Goal: Obtain resource: Download file/media

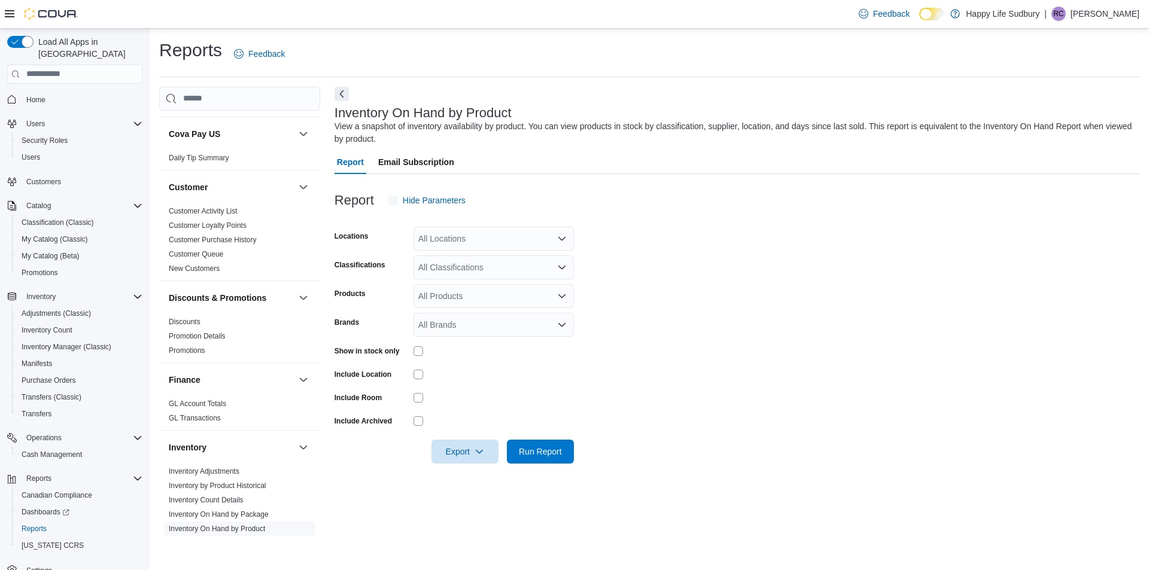
scroll to position [299, 0]
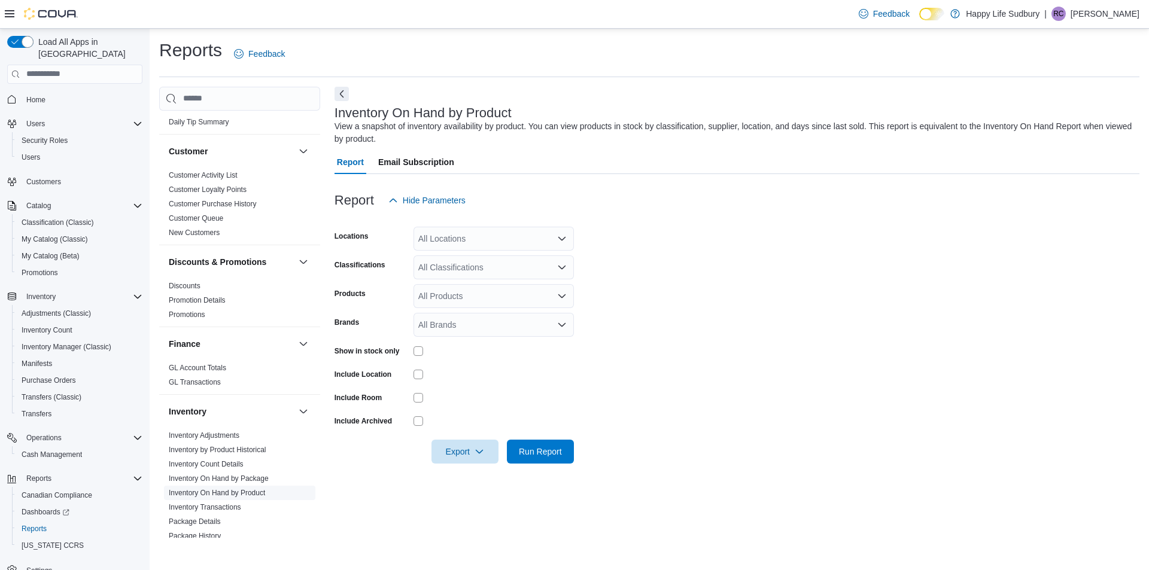
click at [217, 489] on link "Inventory On Hand by Product" at bounding box center [217, 493] width 96 height 8
click at [473, 239] on div "All Locations" at bounding box center [494, 239] width 160 height 24
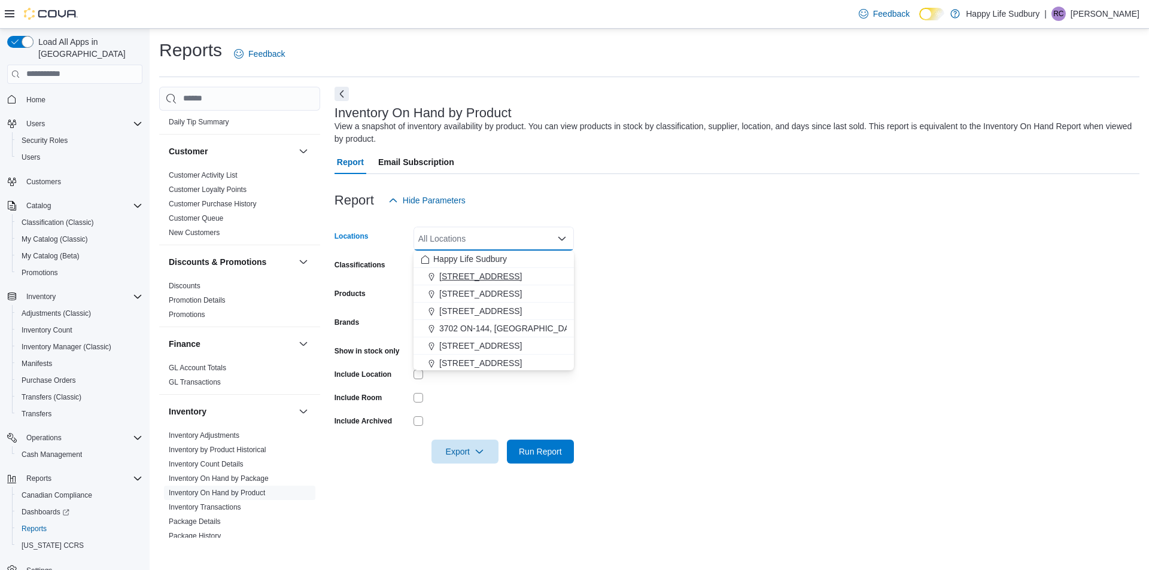
click at [483, 273] on span "[STREET_ADDRESS]" at bounding box center [480, 277] width 83 height 12
click at [792, 356] on form "Locations [STREET_ADDRESS] Selected. [STREET_ADDRESS]. Press Backspace to delet…" at bounding box center [737, 338] width 805 height 251
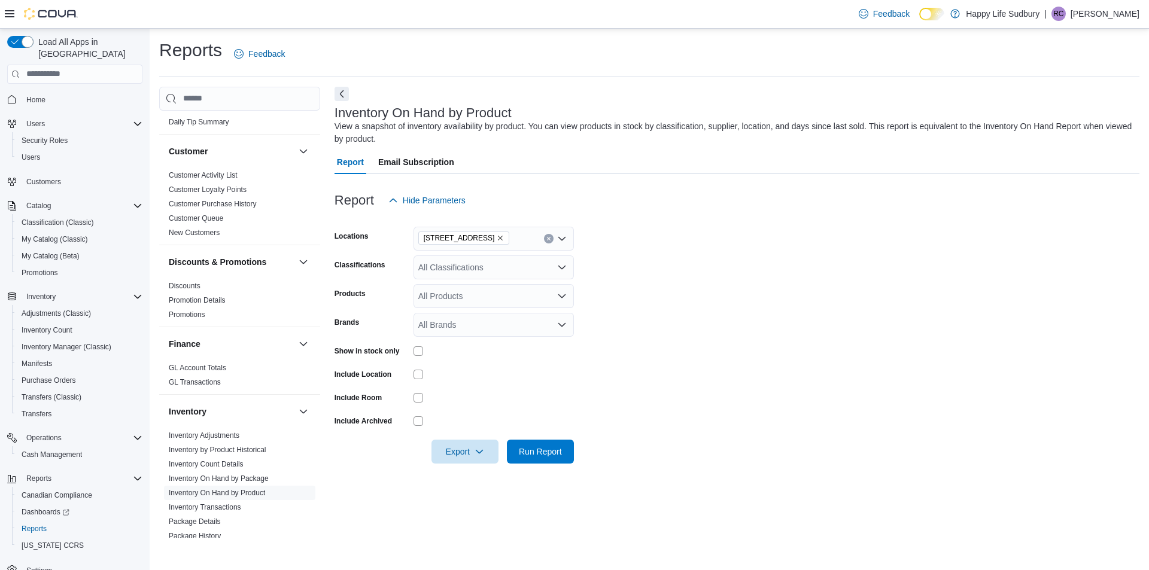
click at [453, 265] on div "All Classifications" at bounding box center [494, 268] width 160 height 24
click at [455, 329] on span "Flower" at bounding box center [451, 324] width 25 height 12
drag, startPoint x: 820, startPoint y: 329, endPoint x: 811, endPoint y: 326, distance: 10.0
click at [821, 329] on form "Locations [STREET_ADDRESS], [GEOGRAPHIC_DATA] Classifications Flower Combo box.…" at bounding box center [737, 338] width 805 height 251
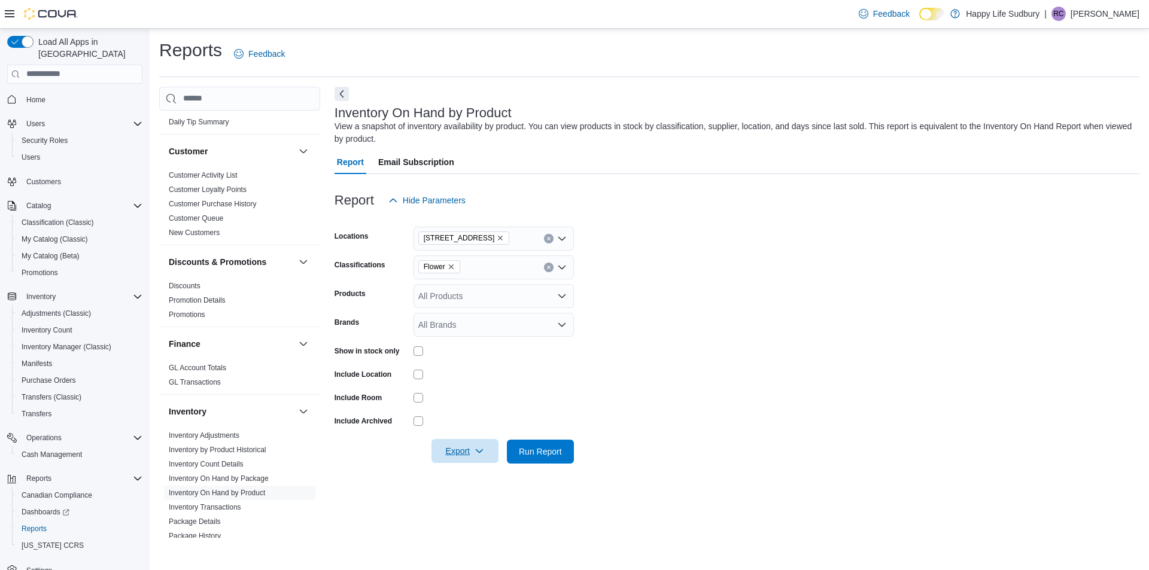
click at [457, 459] on span "Export" at bounding box center [465, 451] width 53 height 24
click at [464, 468] on button "Export to Excel" at bounding box center [467, 476] width 68 height 24
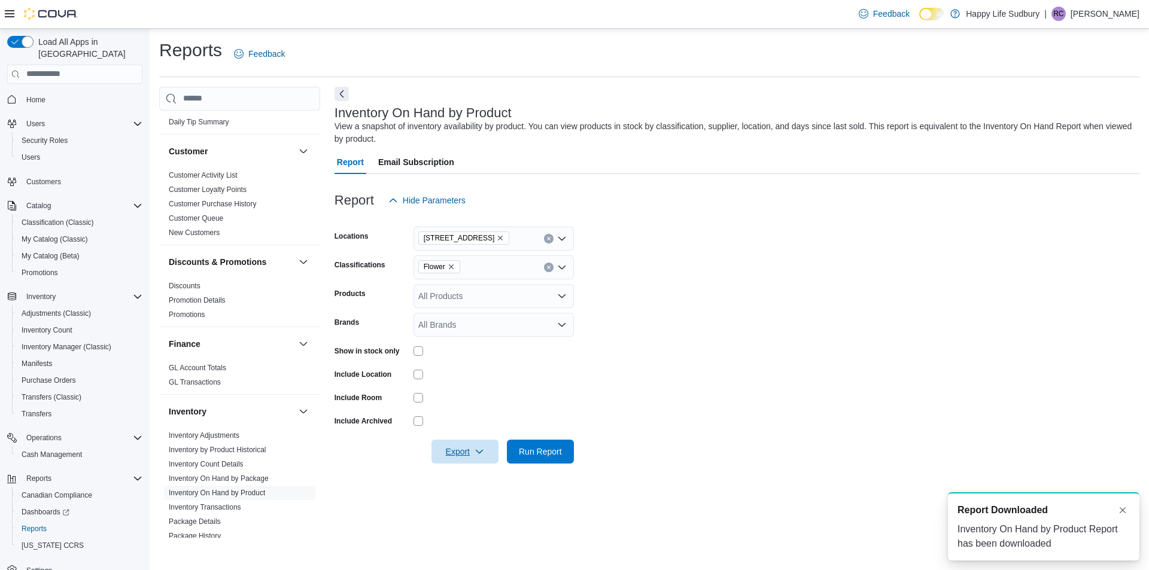
scroll to position [0, 0]
